Goal: Transaction & Acquisition: Purchase product/service

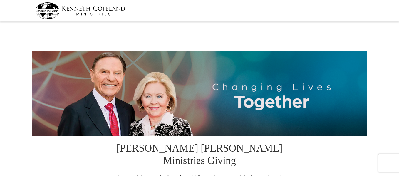
select select "[GEOGRAPHIC_DATA]"
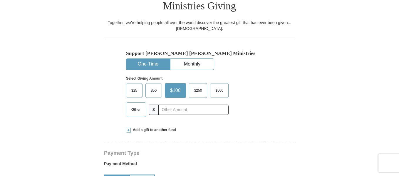
scroll to position [169, 0]
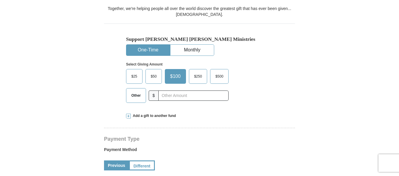
click at [153, 72] on span "$50" at bounding box center [154, 76] width 12 height 9
click at [0, 0] on input "$50" at bounding box center [0, 0] width 0 height 0
click at [193, 45] on button "Monthly" at bounding box center [193, 50] width 44 height 11
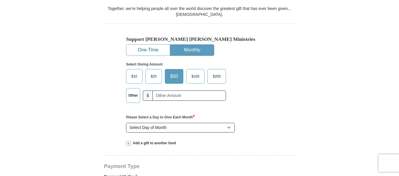
click at [146, 45] on button "One-Time" at bounding box center [148, 50] width 44 height 11
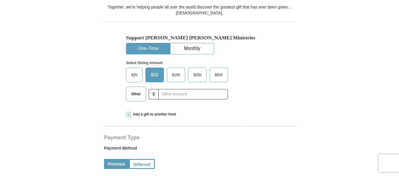
scroll to position [153, 0]
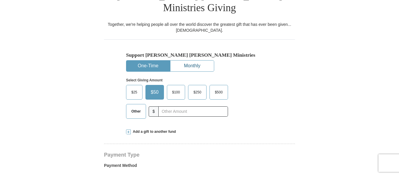
click at [185, 61] on button "Monthly" at bounding box center [193, 66] width 44 height 11
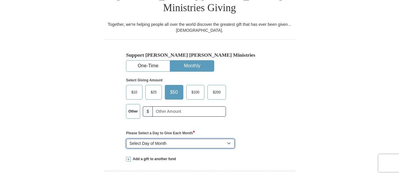
click at [230, 139] on select "Select Day of Month 1 2 3 4 5 6 7 8 9 10 11 12 13 14 15 16 17 18 19 20 21 22 23…" at bounding box center [180, 144] width 109 height 10
click at [141, 61] on button "One-Time" at bounding box center [148, 66] width 44 height 11
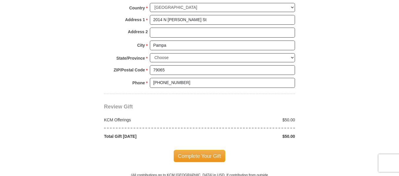
scroll to position [480, 0]
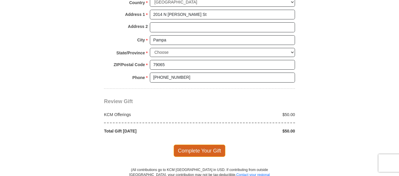
click at [193, 145] on span "Complete Your Gift" at bounding box center [200, 151] width 52 height 12
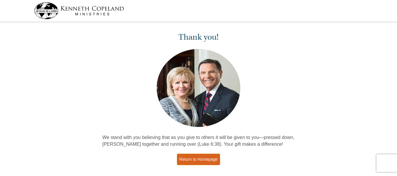
click at [199, 160] on link "Return to Homepage" at bounding box center [199, 159] width 44 height 11
